Goal: Task Accomplishment & Management: Manage account settings

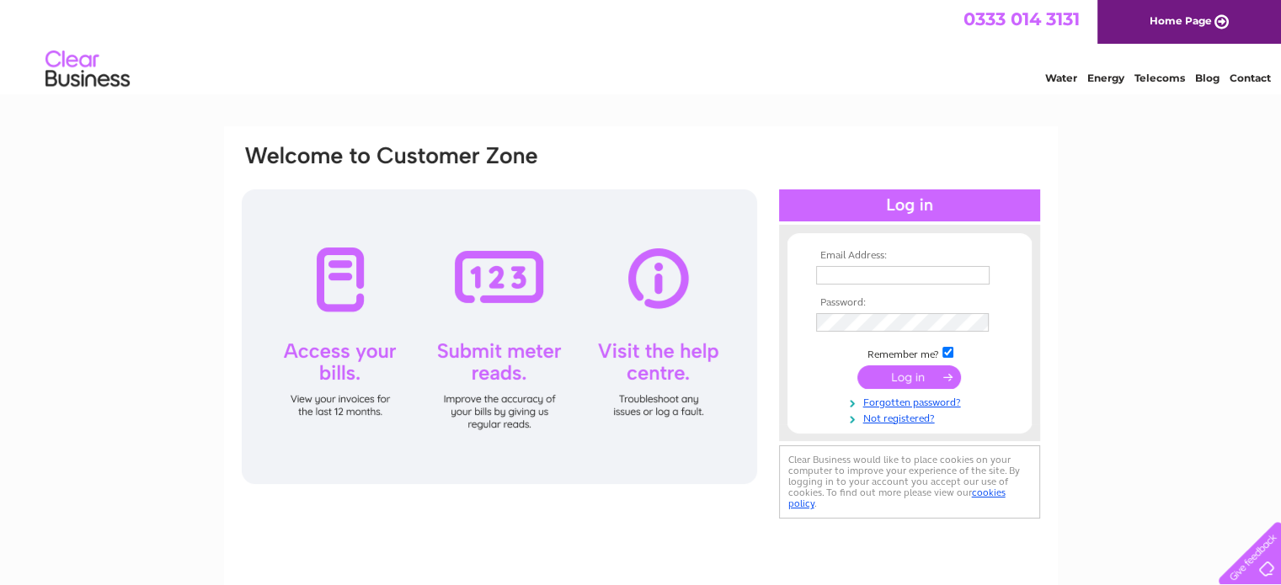
type input "shop@vapetek.eu"
click at [914, 376] on input "submit" at bounding box center [909, 377] width 104 height 24
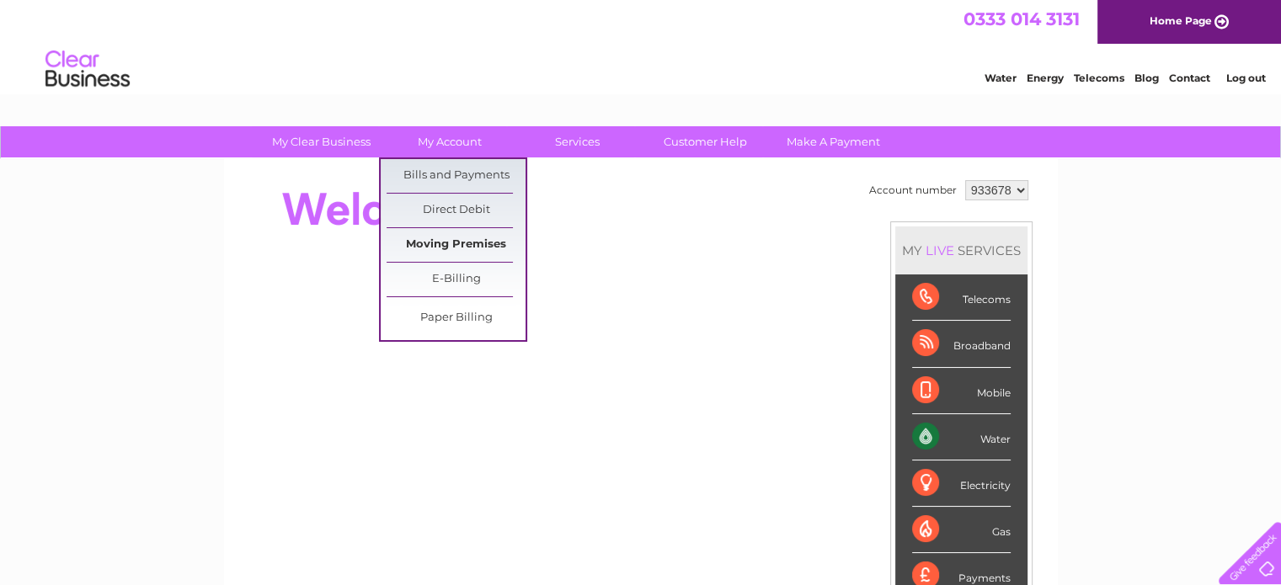
click at [476, 242] on link "Moving Premises" at bounding box center [456, 245] width 139 height 34
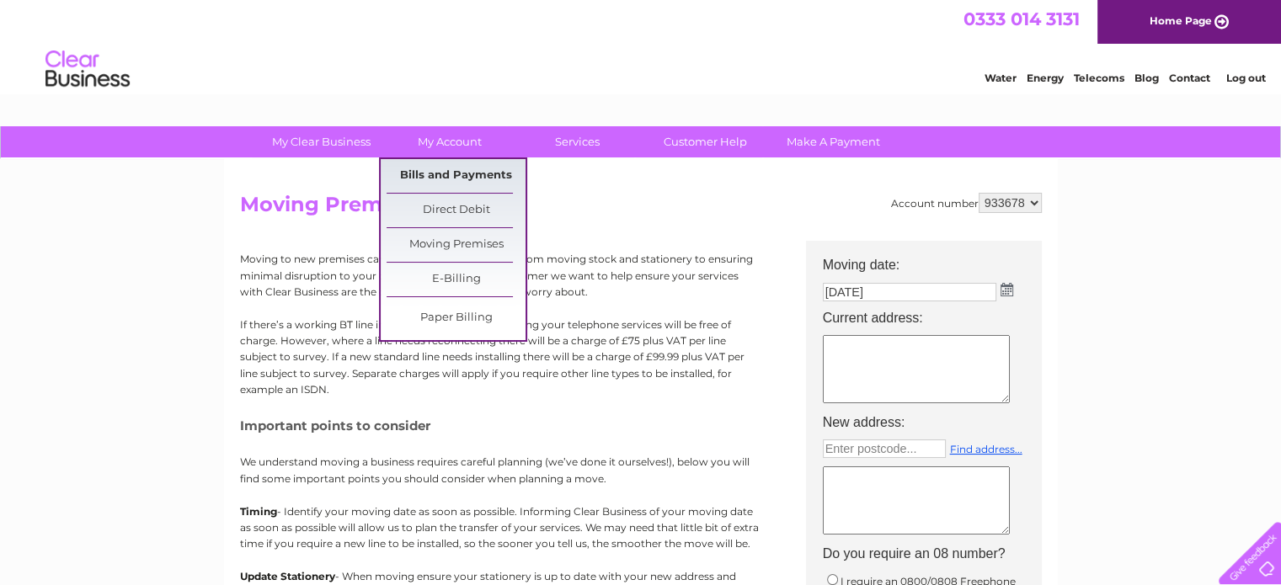
click at [448, 173] on link "Bills and Payments" at bounding box center [456, 176] width 139 height 34
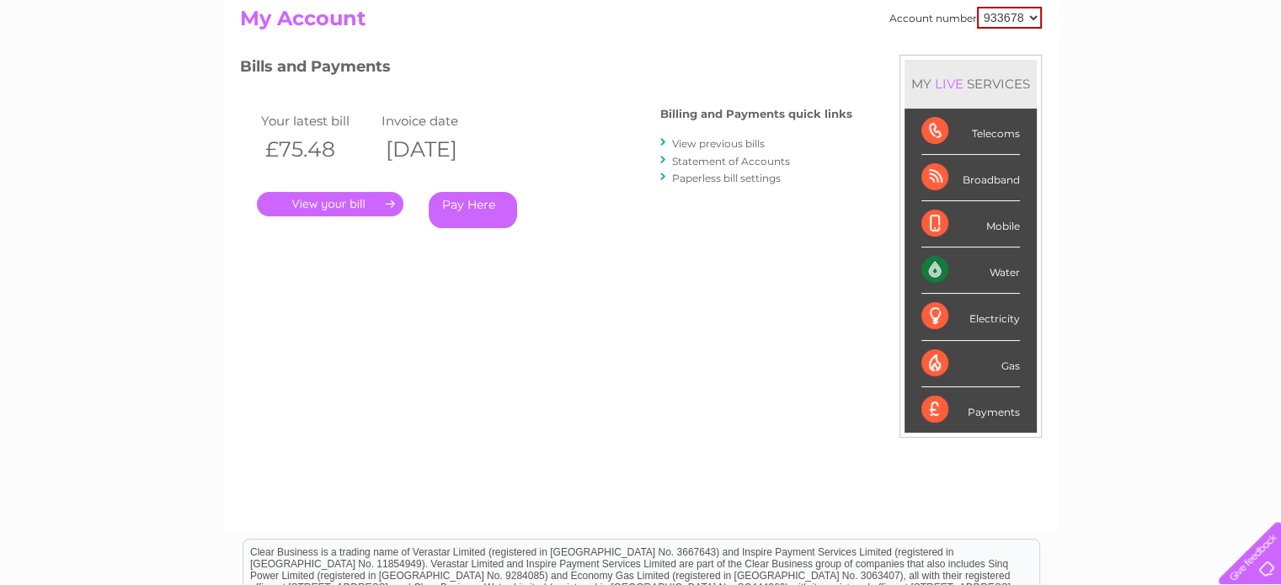
scroll to position [93, 0]
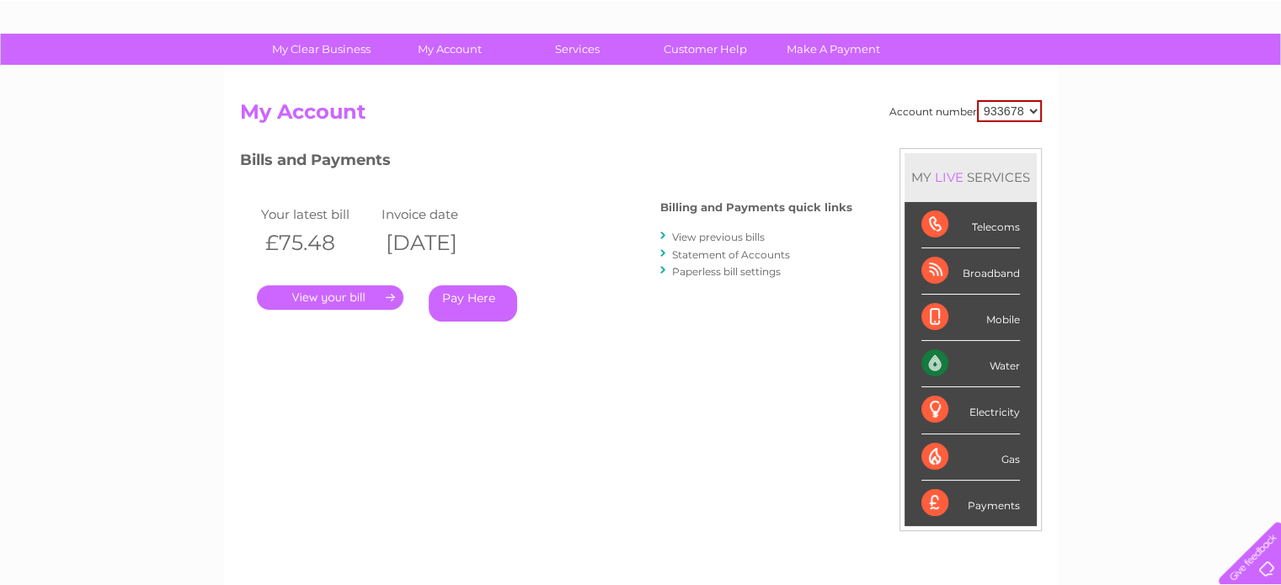
click at [704, 257] on link "Statement of Accounts" at bounding box center [731, 254] width 118 height 13
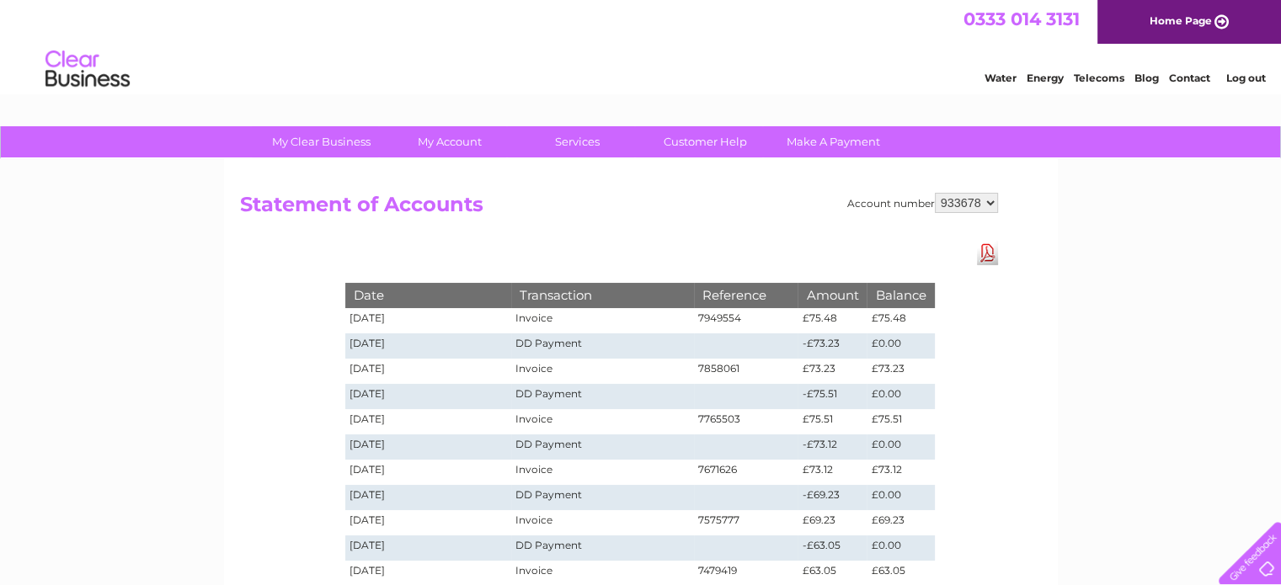
click at [542, 338] on td "DD Payment" at bounding box center [602, 345] width 182 height 25
click at [978, 205] on select "933678" at bounding box center [966, 203] width 63 height 20
click at [981, 205] on select "933678" at bounding box center [966, 203] width 63 height 20
click at [691, 390] on td "DD Payment" at bounding box center [602, 396] width 182 height 25
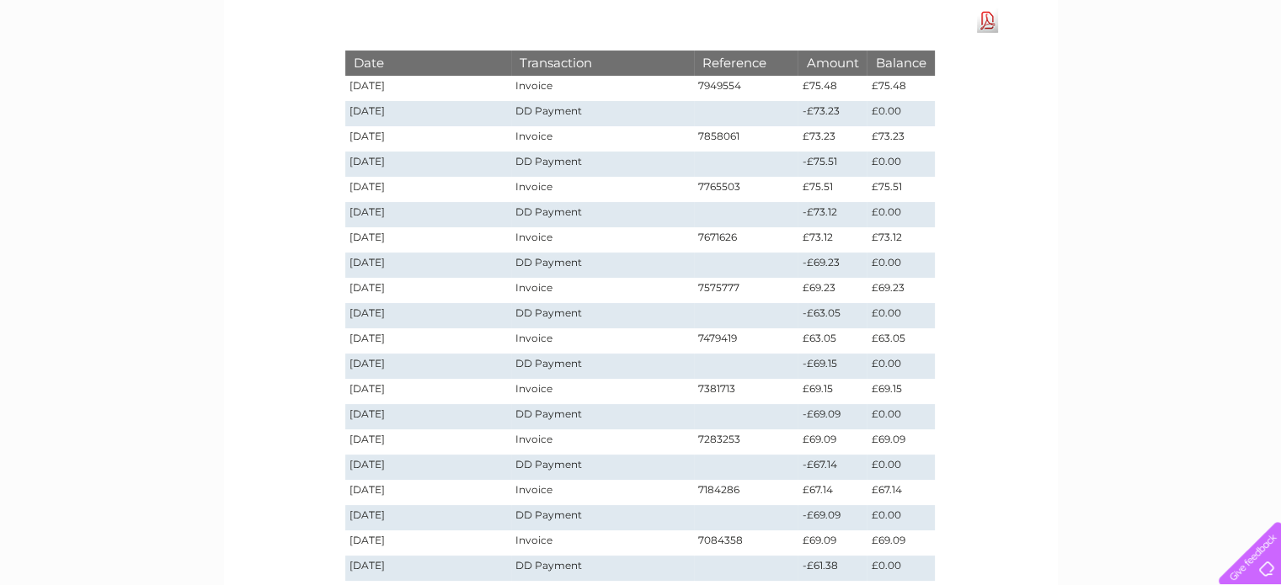
scroll to position [421, 0]
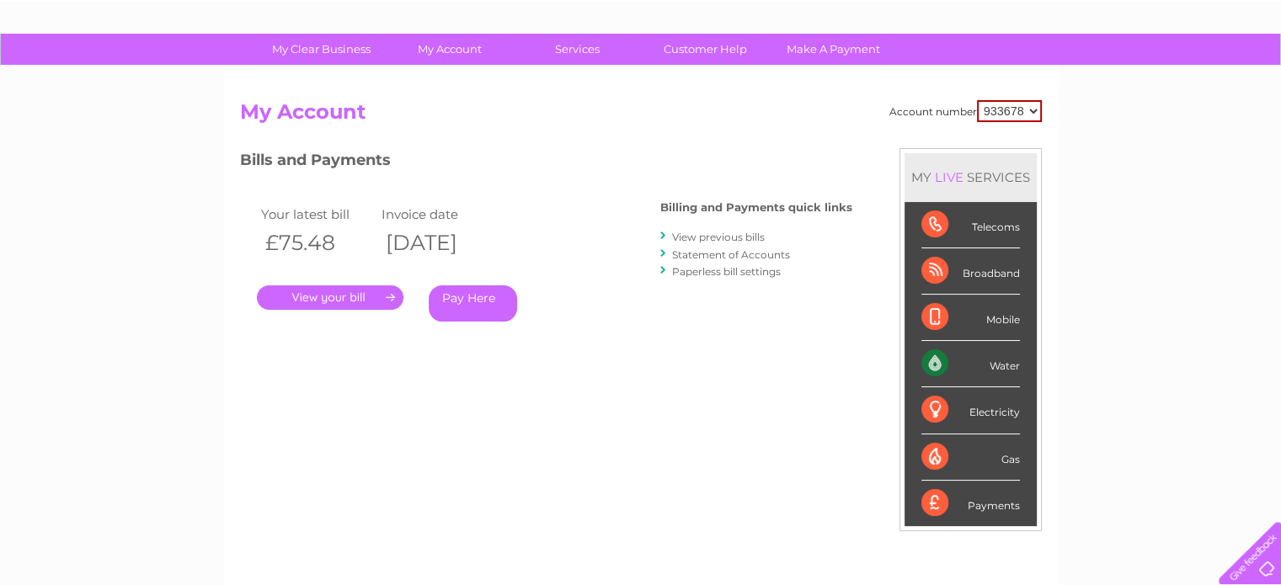
click at [728, 235] on link "View previous bills" at bounding box center [718, 237] width 93 height 13
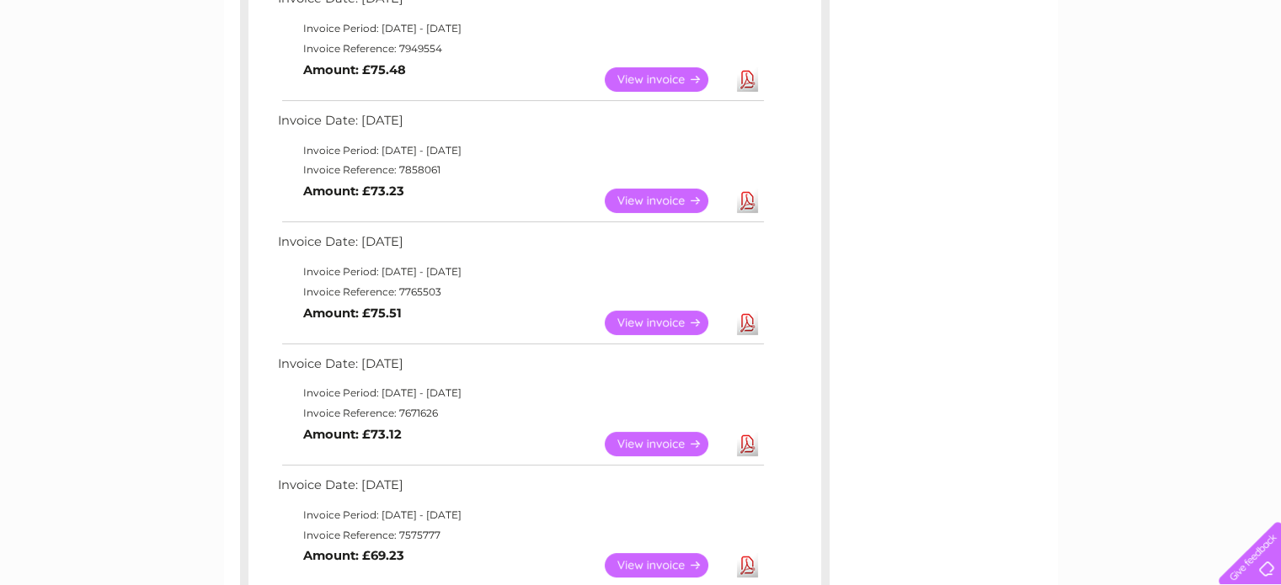
scroll to position [337, 0]
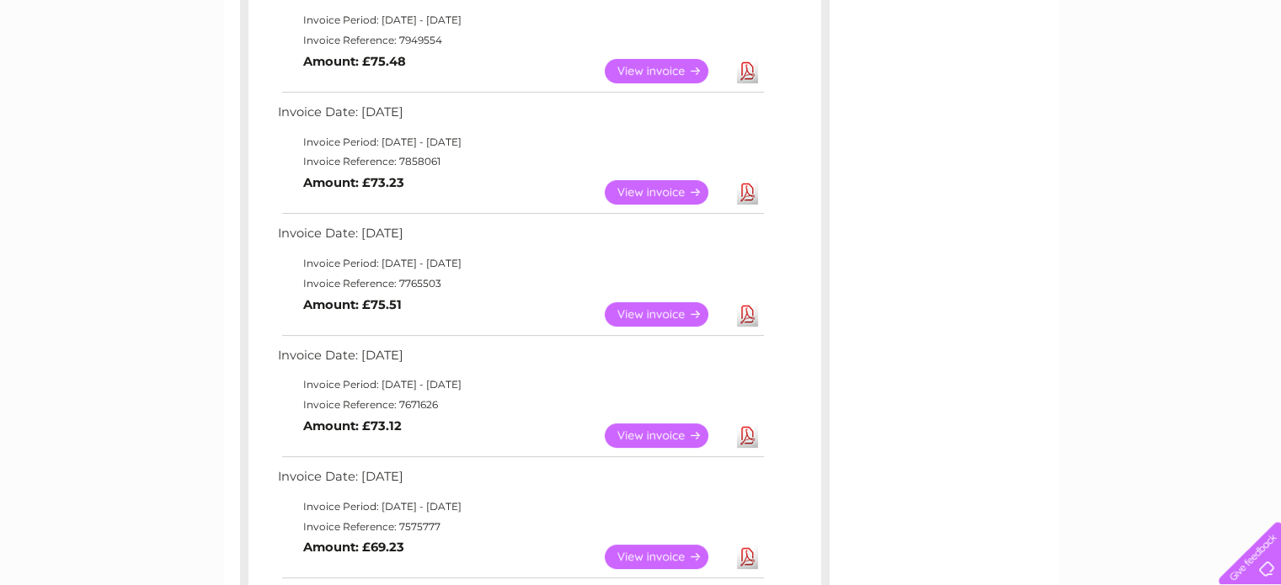
click at [744, 67] on link "Download" at bounding box center [747, 71] width 21 height 24
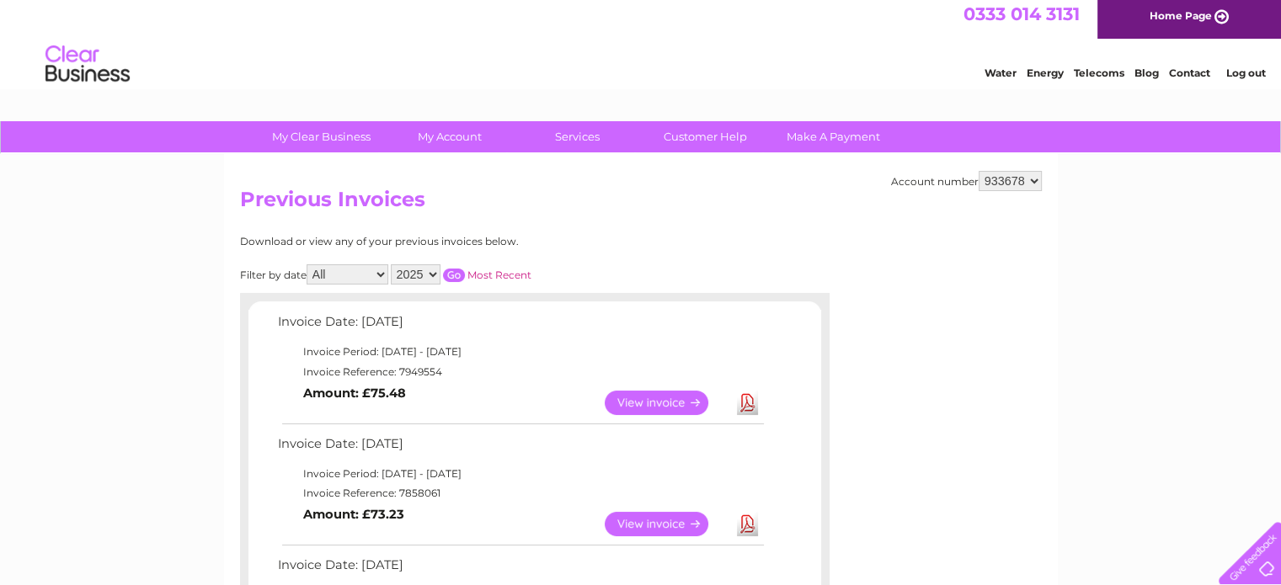
scroll to position [0, 0]
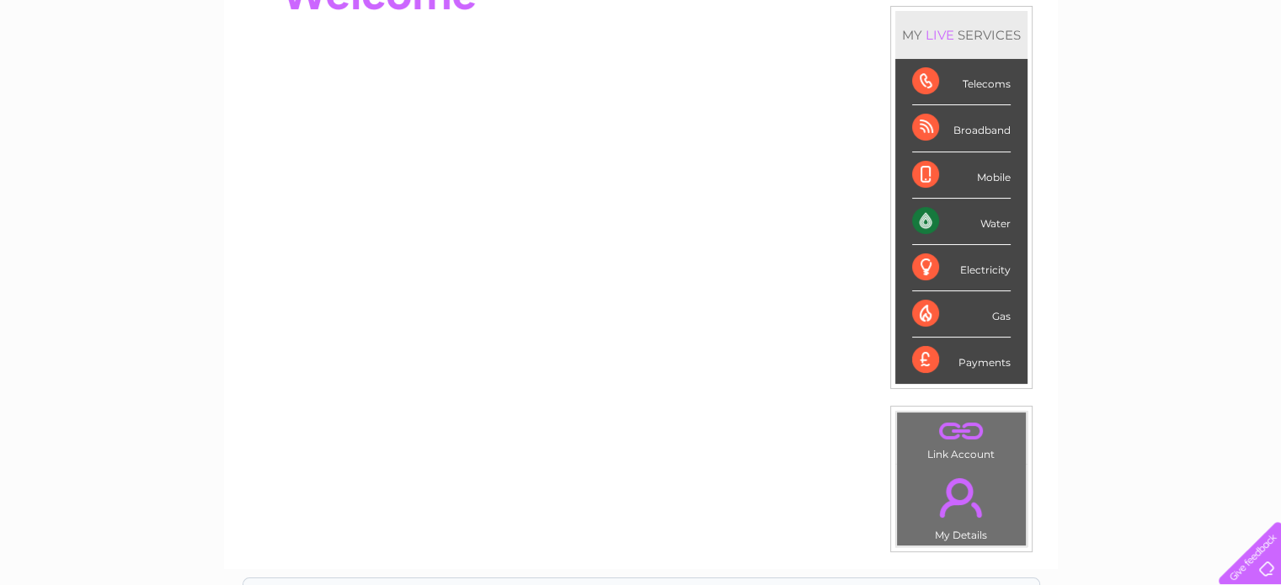
scroll to position [421, 0]
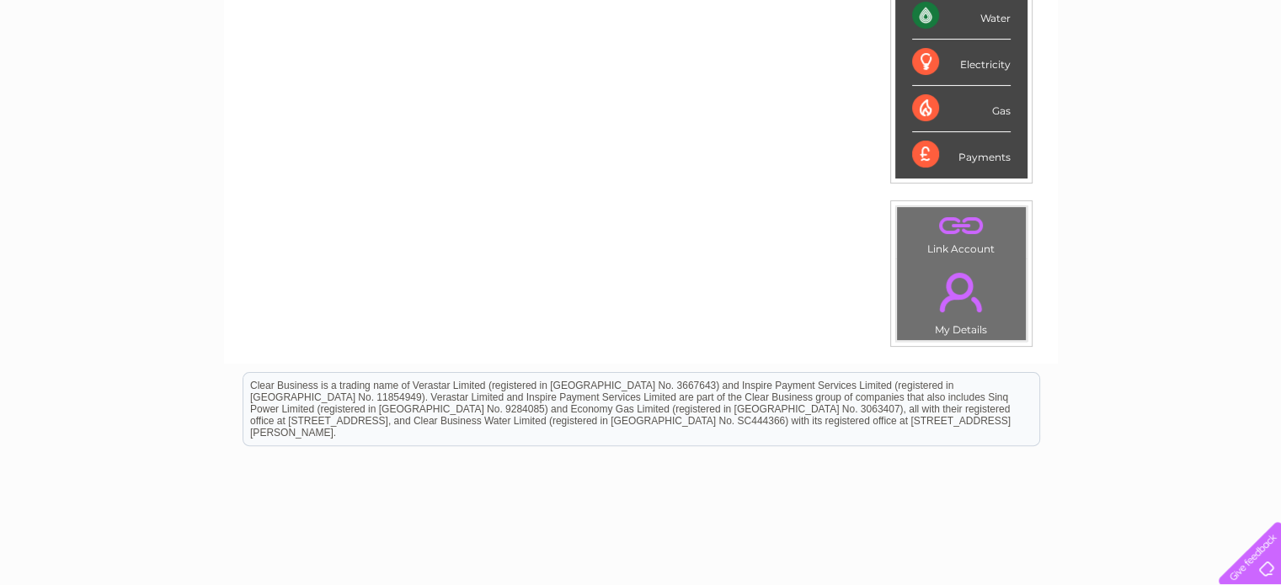
click at [960, 291] on link "." at bounding box center [961, 292] width 120 height 59
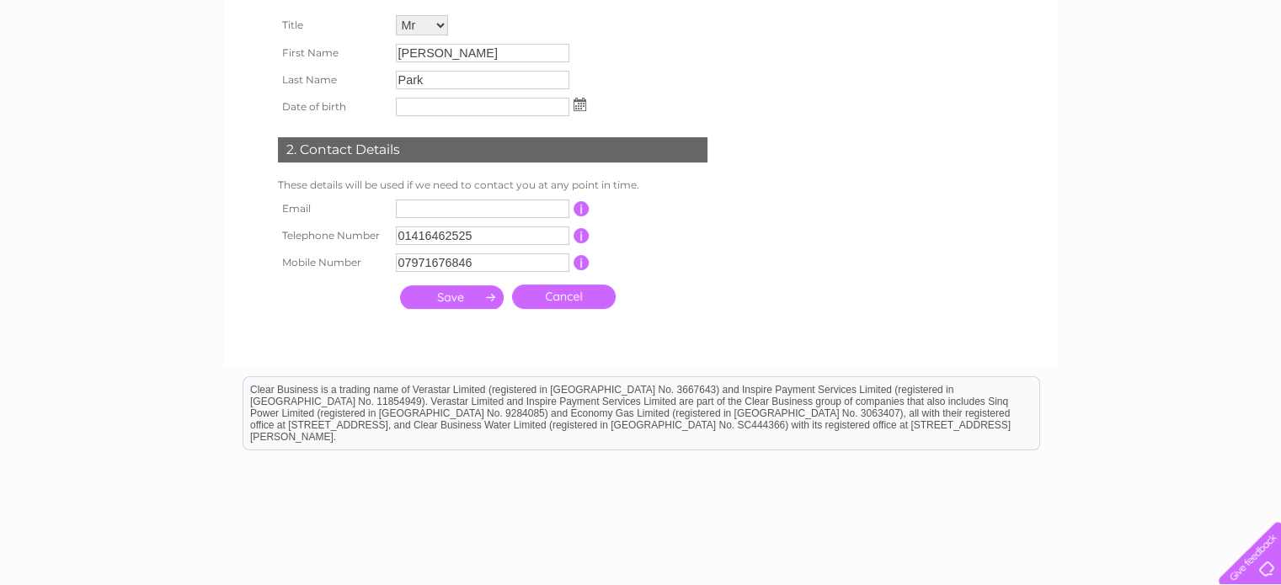
scroll to position [49, 0]
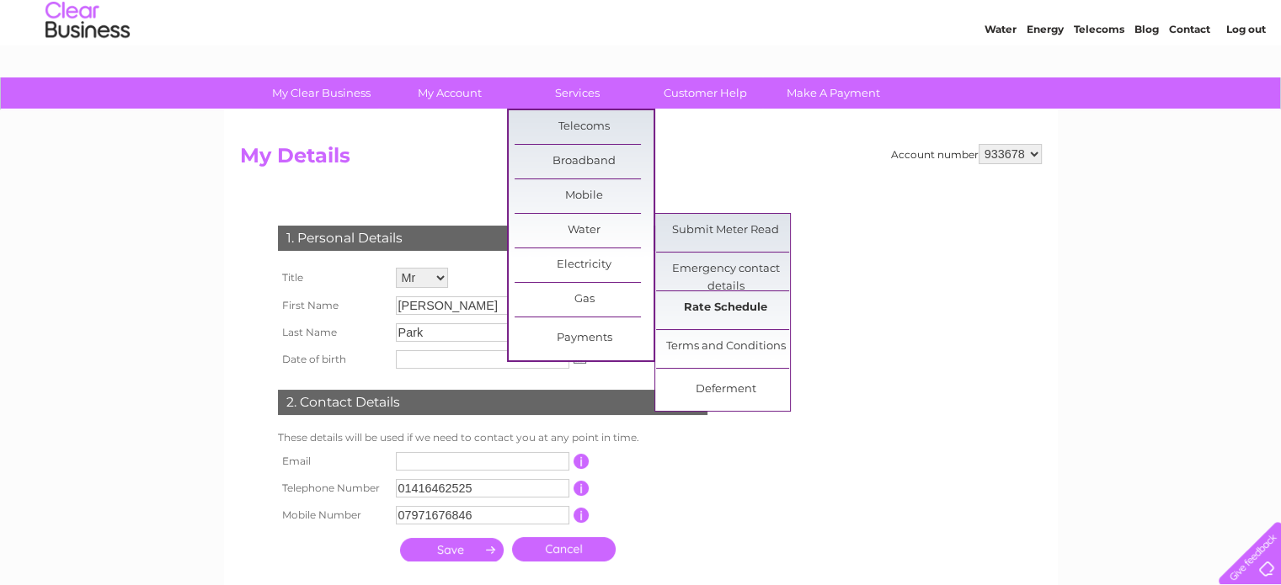
click at [757, 303] on link "Rate Schedule" at bounding box center [725, 308] width 139 height 34
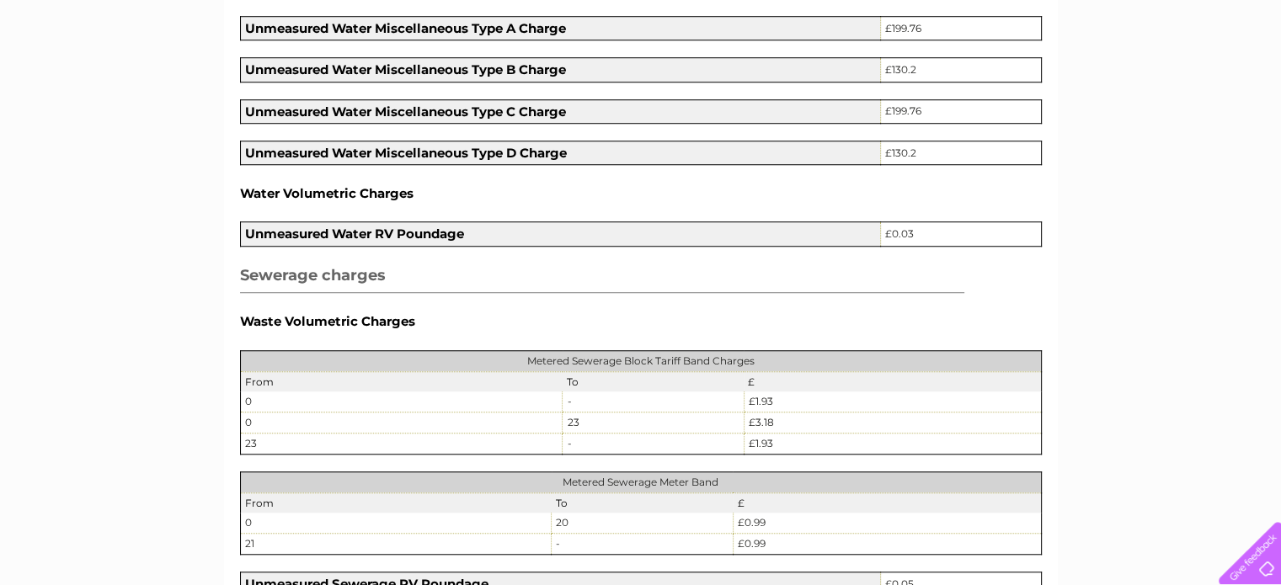
scroll to position [1347, 0]
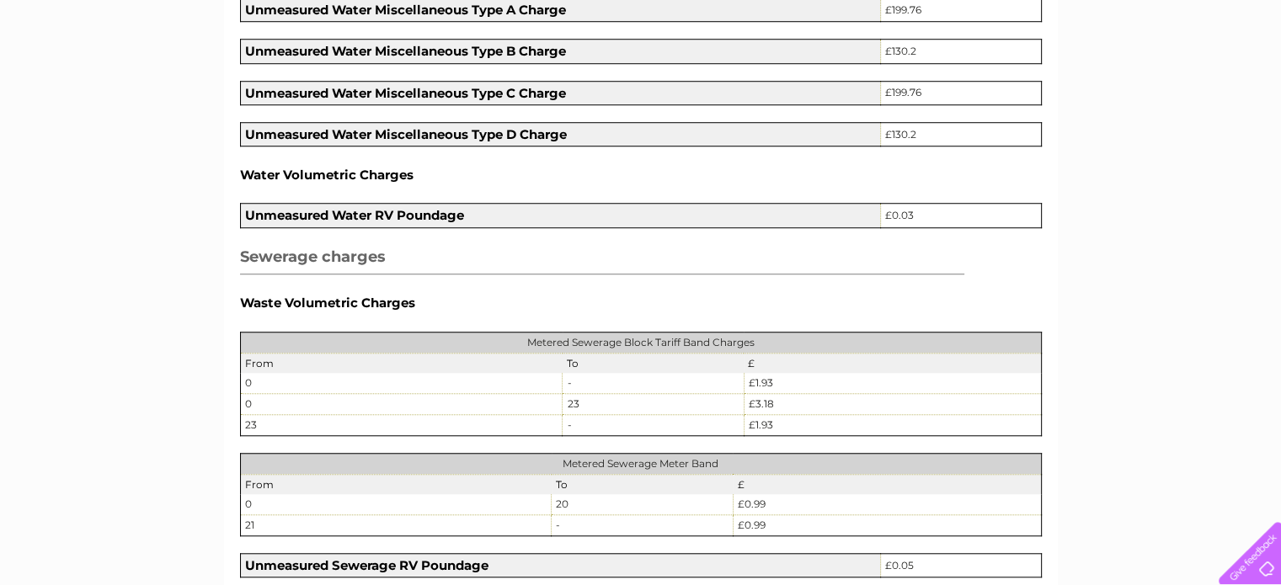
drag, startPoint x: 755, startPoint y: 202, endPoint x: 506, endPoint y: 252, distance: 253.4
click at [499, 252] on h3 "Sewerage charges" at bounding box center [602, 260] width 725 height 30
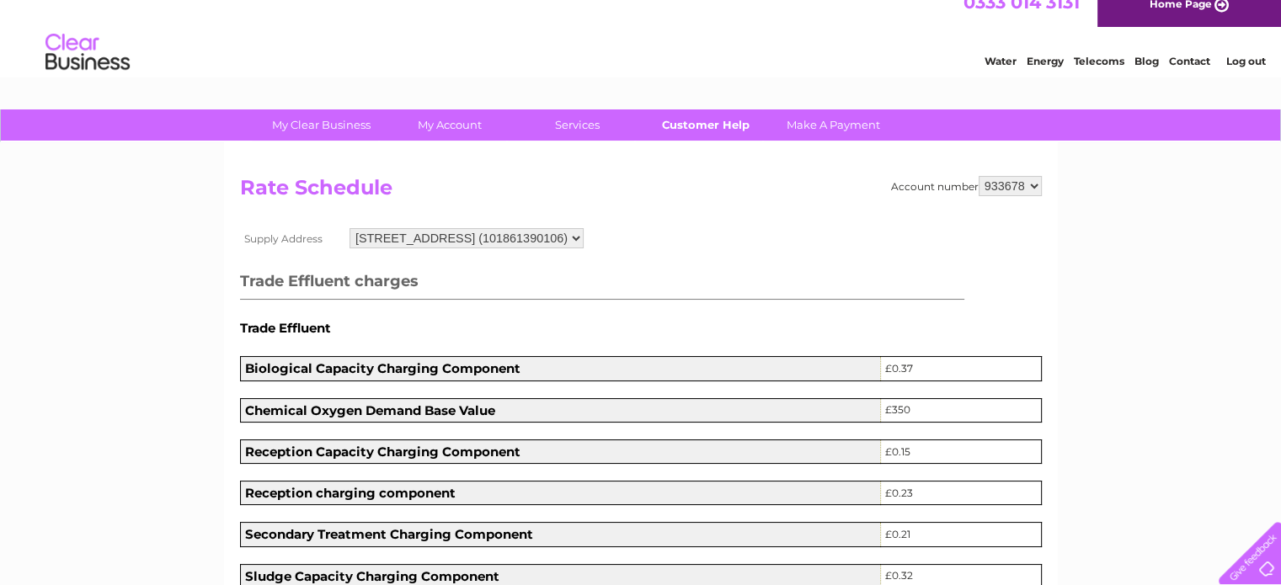
scroll to position [0, 0]
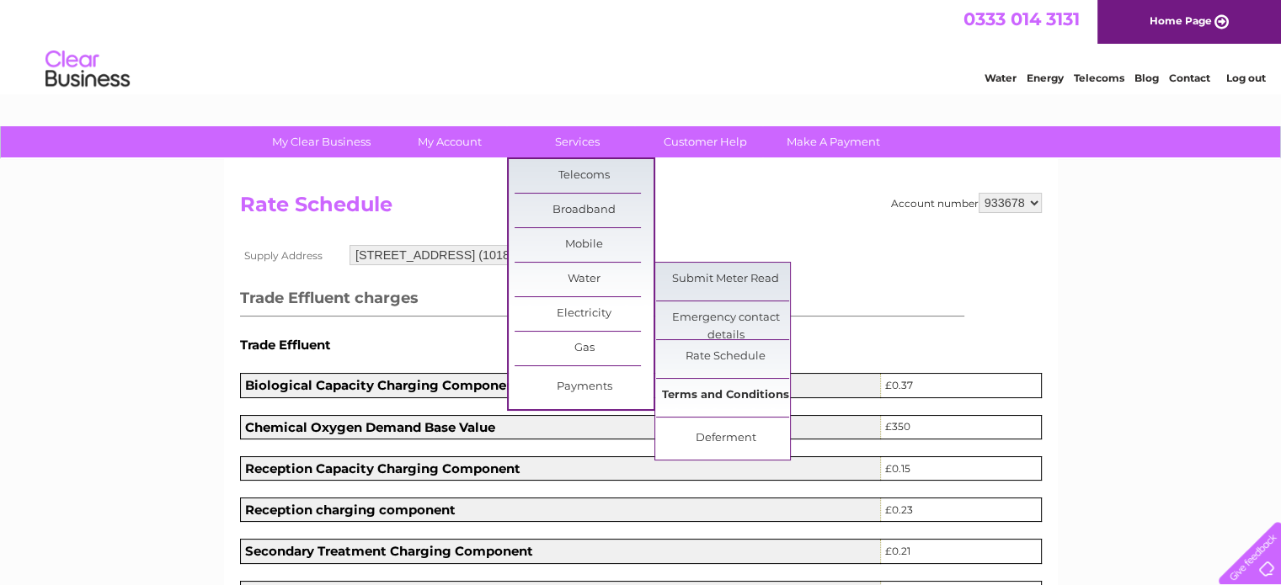
click at [758, 396] on link "Terms and Conditions" at bounding box center [725, 396] width 139 height 34
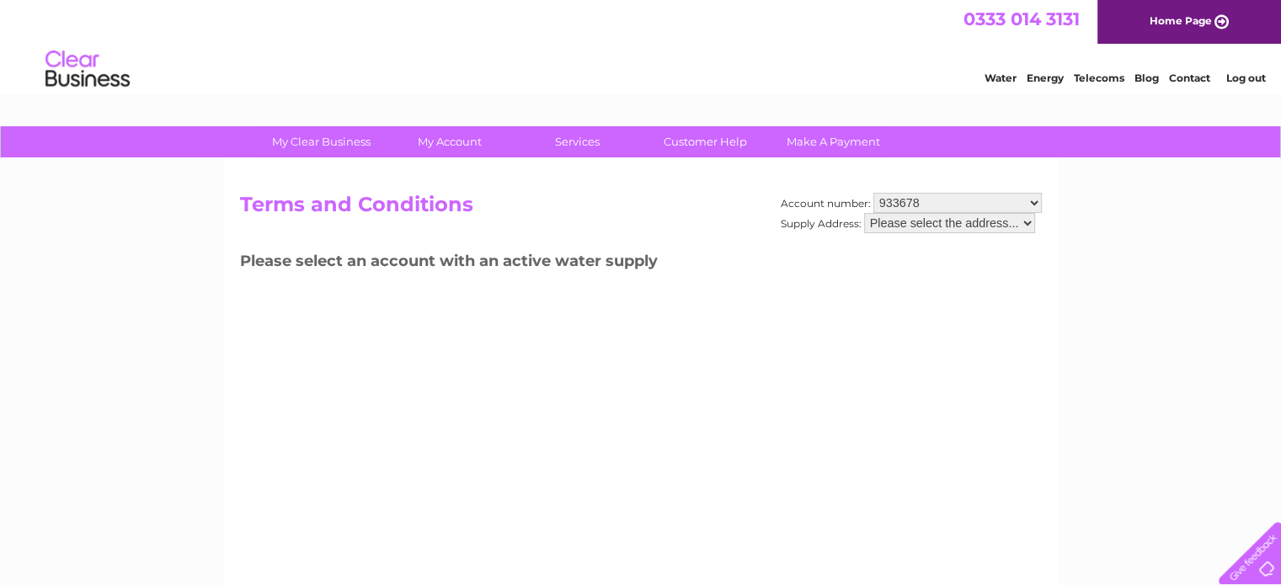
click at [956, 232] on div "Account number: 933678 Supply Address: Please select the address..." at bounding box center [911, 221] width 261 height 57
click at [953, 225] on select "Please select the address..." at bounding box center [949, 223] width 171 height 20
click at [951, 226] on select "Please select the address..." at bounding box center [949, 223] width 171 height 20
click at [953, 200] on select "933678" at bounding box center [957, 203] width 168 height 20
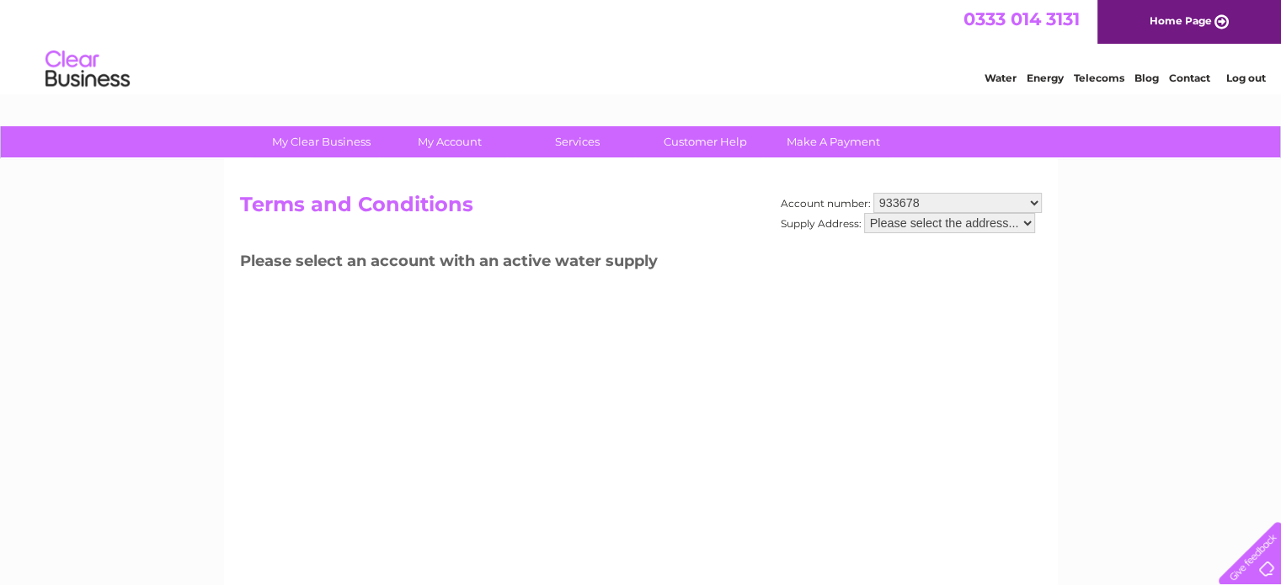
click at [941, 201] on select "933678" at bounding box center [957, 203] width 168 height 20
click at [873, 193] on select "933678" at bounding box center [957, 203] width 168 height 20
click at [927, 223] on select "Please select the address..." at bounding box center [949, 223] width 171 height 20
click at [864, 213] on select "Please select the address..." at bounding box center [949, 223] width 171 height 20
click at [922, 223] on select "Please select the address..." at bounding box center [949, 223] width 171 height 20
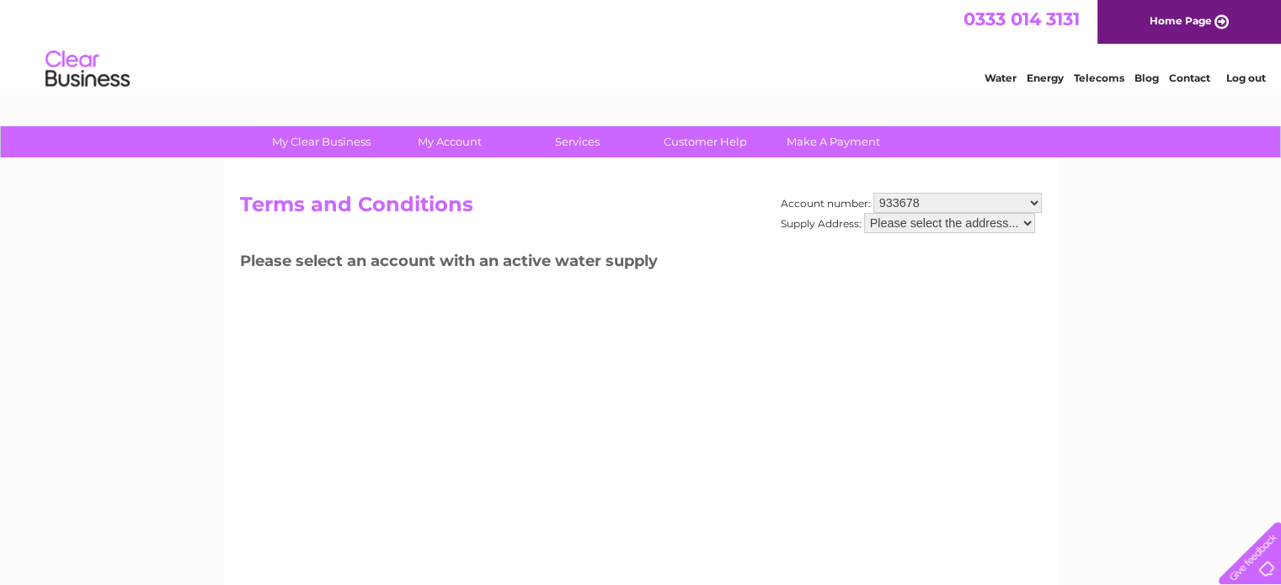
click at [870, 291] on div "Account number: 933678 Supply Address: Please select the address... Terms and C…" at bounding box center [641, 395] width 834 height 472
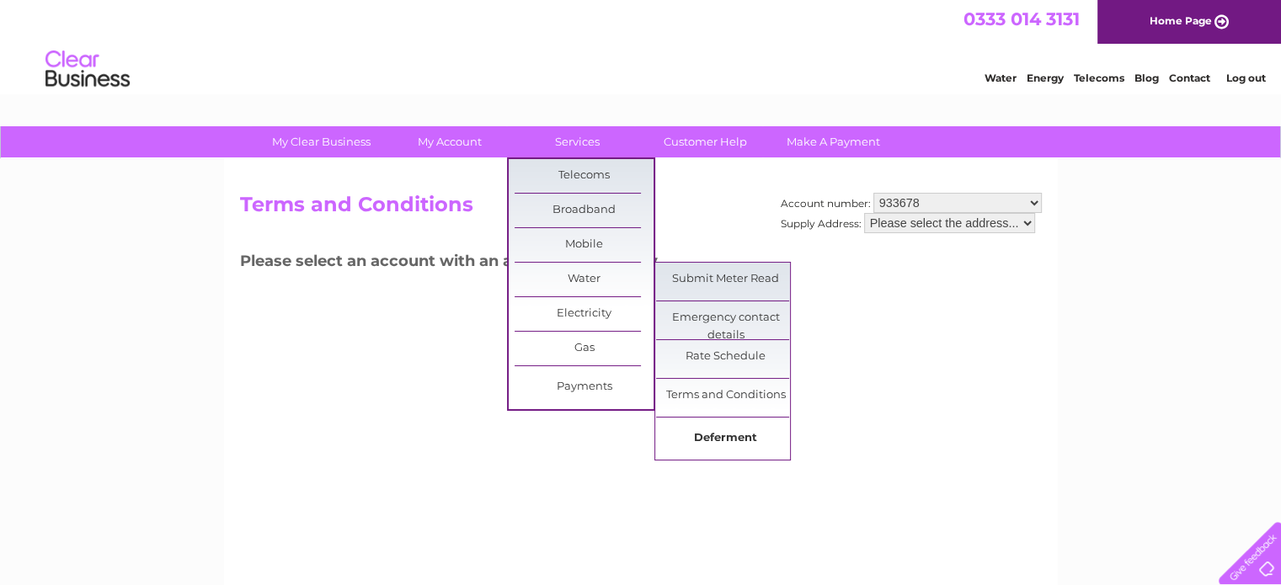
click at [725, 437] on link "Deferment" at bounding box center [725, 439] width 139 height 34
